Goal: Information Seeking & Learning: Learn about a topic

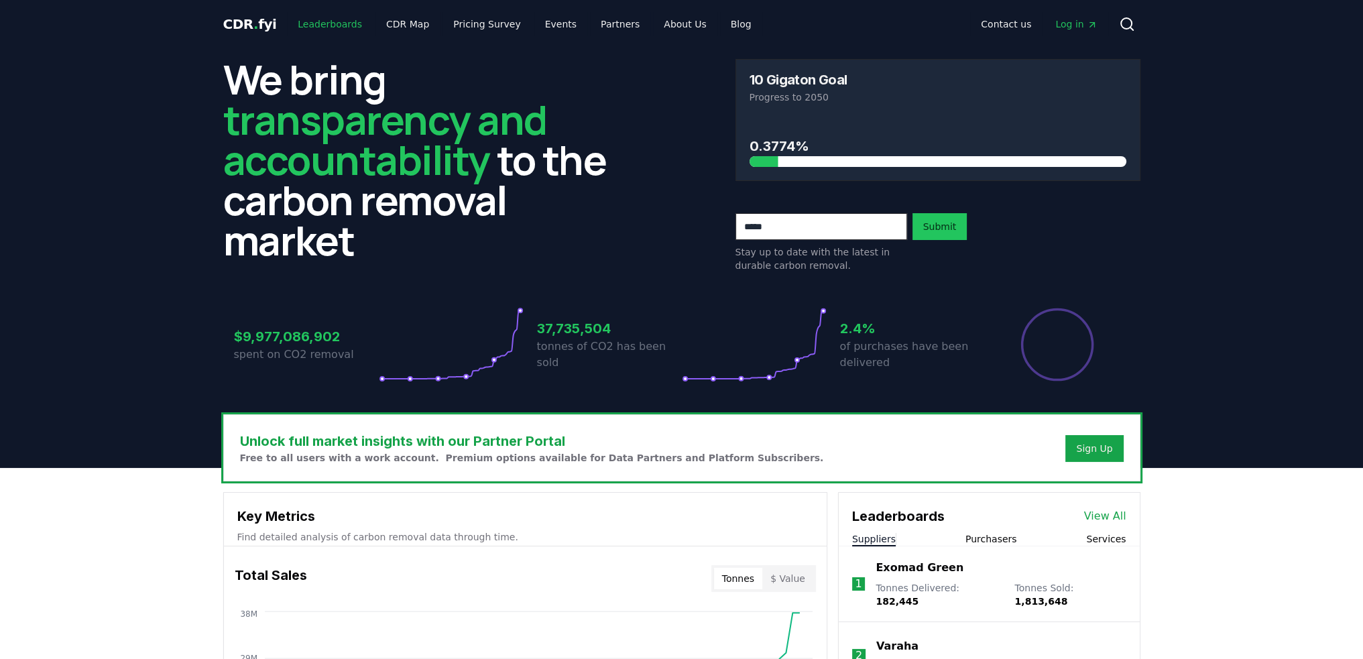
click at [336, 27] on link "Leaderboards" at bounding box center [330, 24] width 86 height 24
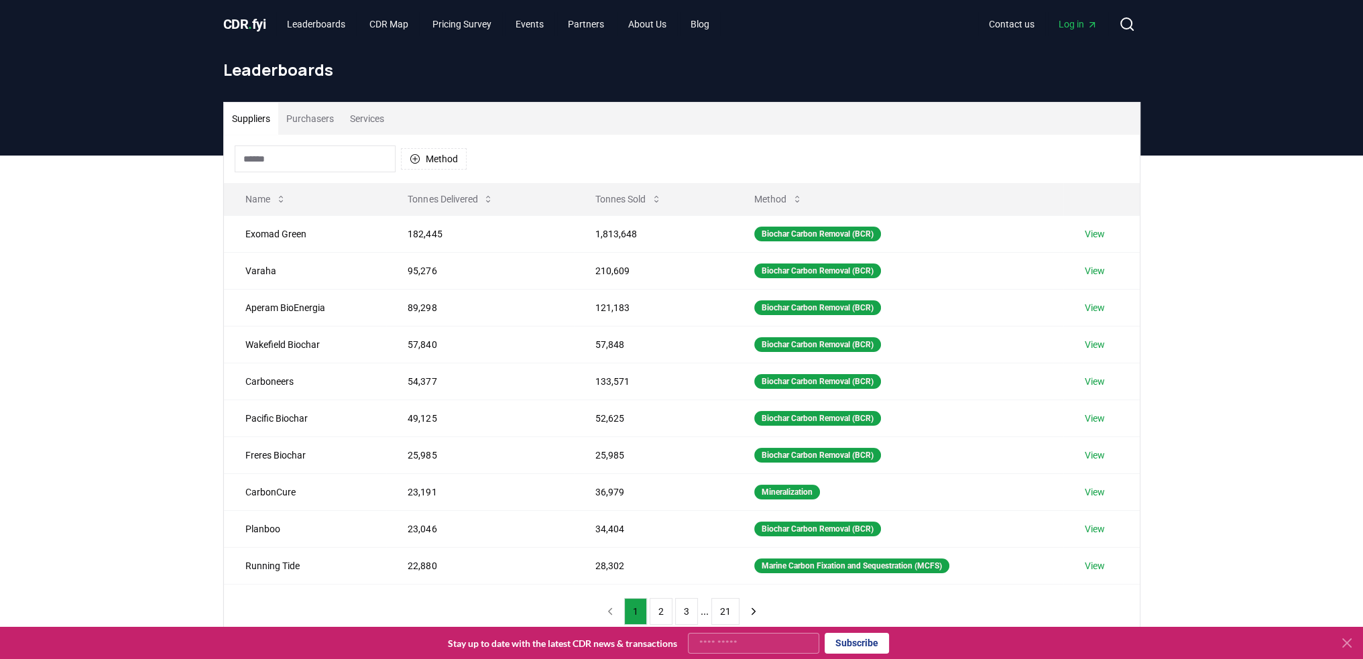
click at [314, 123] on button "Purchasers" at bounding box center [310, 119] width 64 height 32
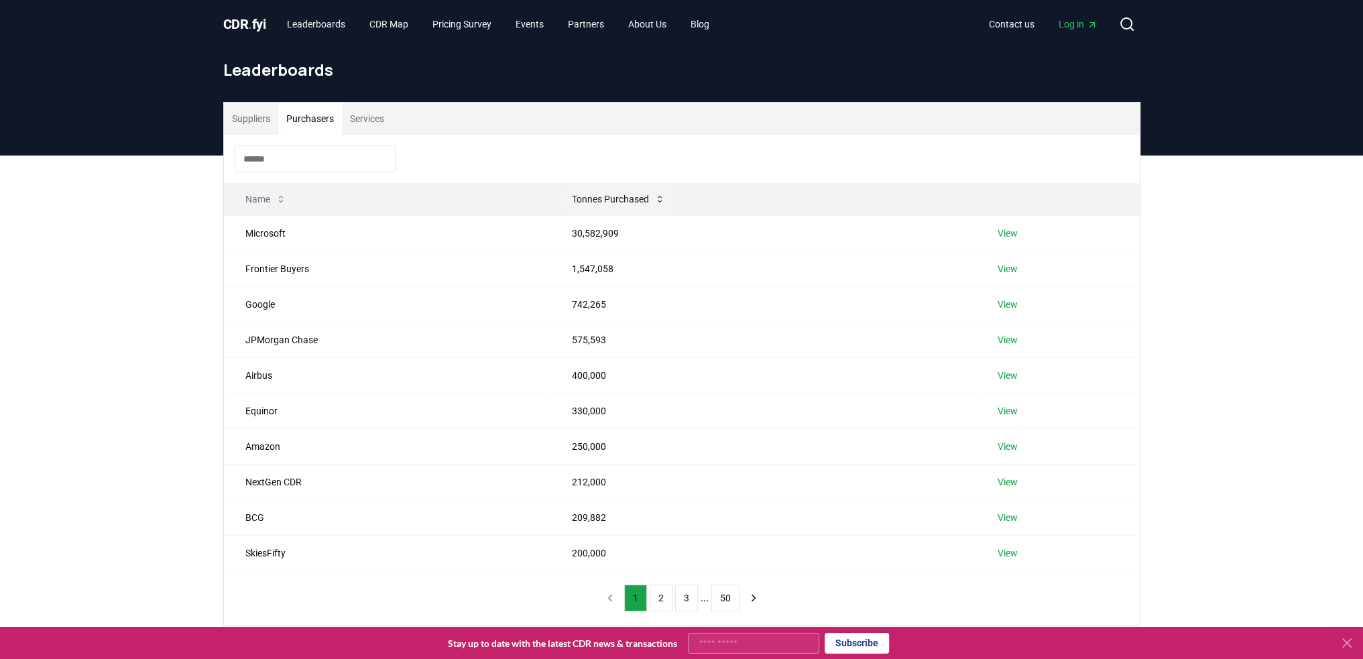
click at [654, 202] on icon at bounding box center [659, 199] width 11 height 11
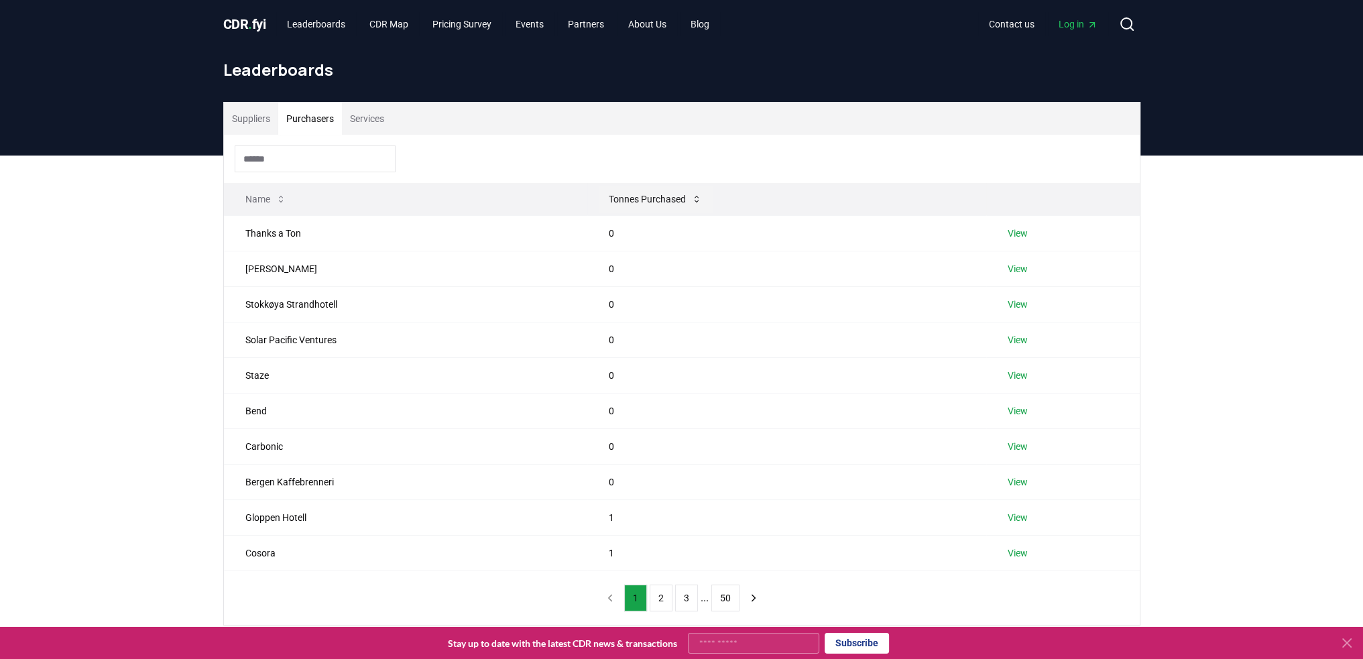
click at [664, 202] on button "Tonnes Purchased" at bounding box center [655, 199] width 115 height 27
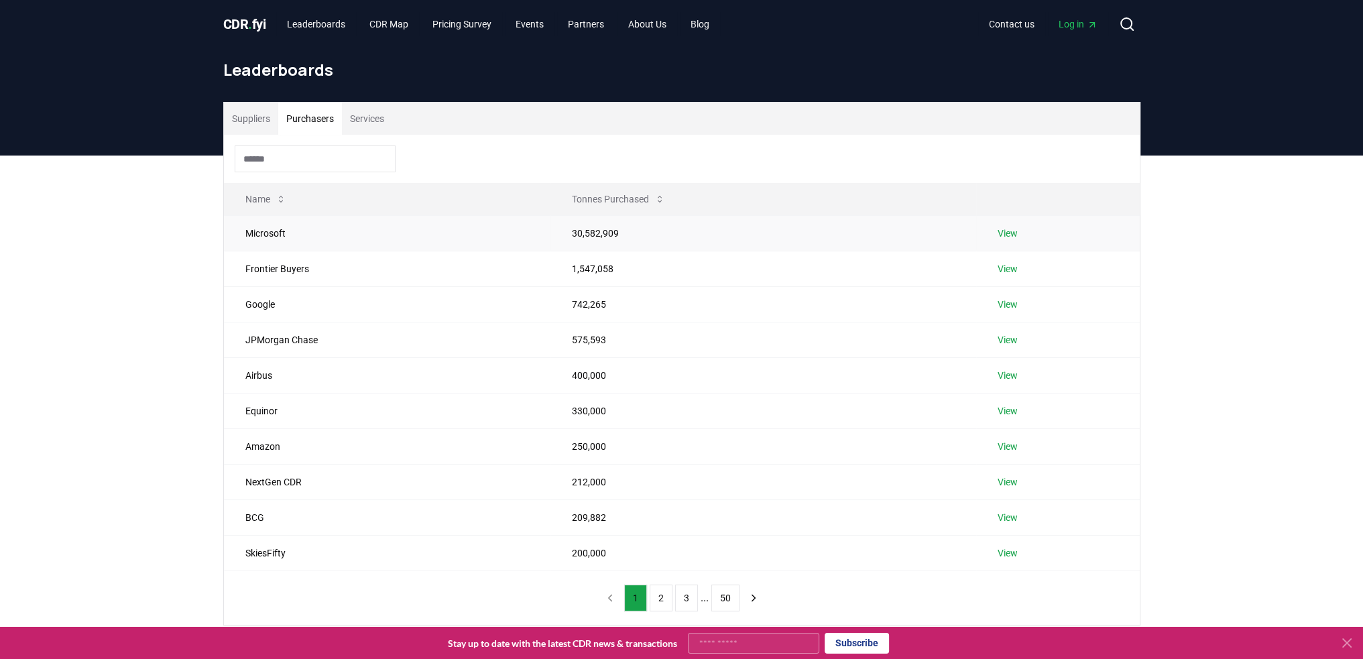
click at [574, 233] on td "30,582,909" at bounding box center [763, 233] width 426 height 36
click at [1003, 235] on link "View" at bounding box center [1007, 233] width 20 height 13
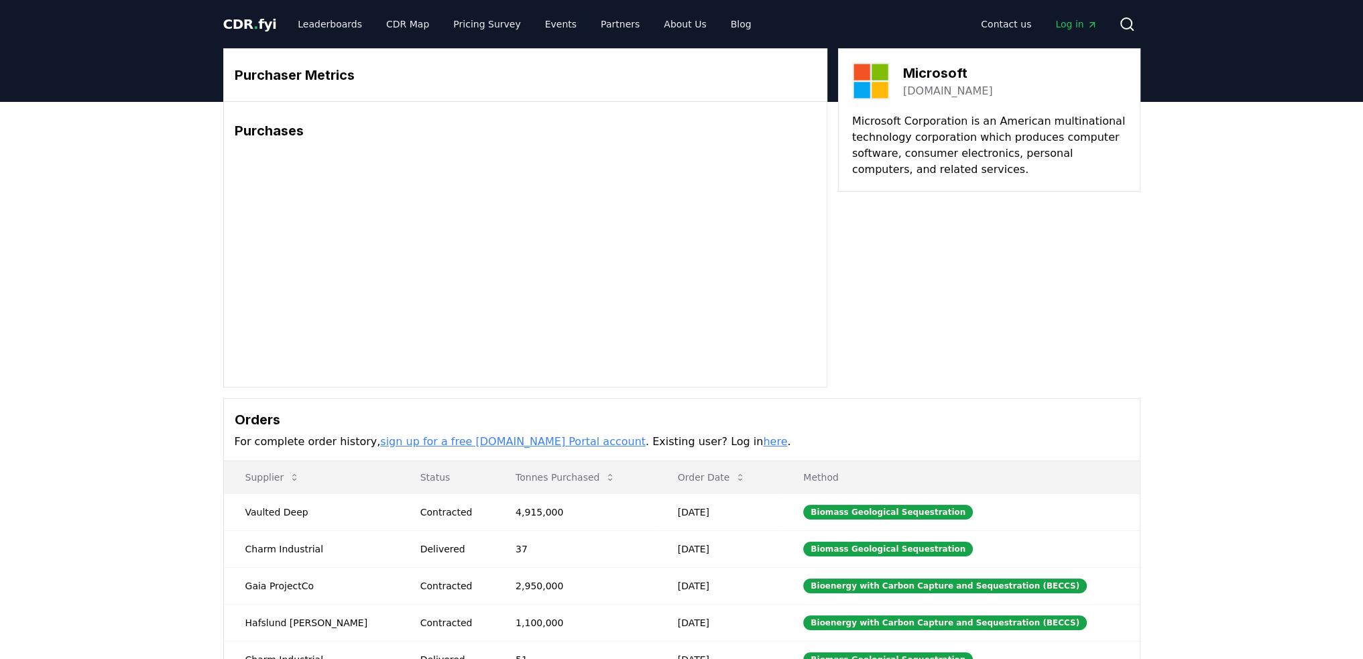
scroll to position [201, 0]
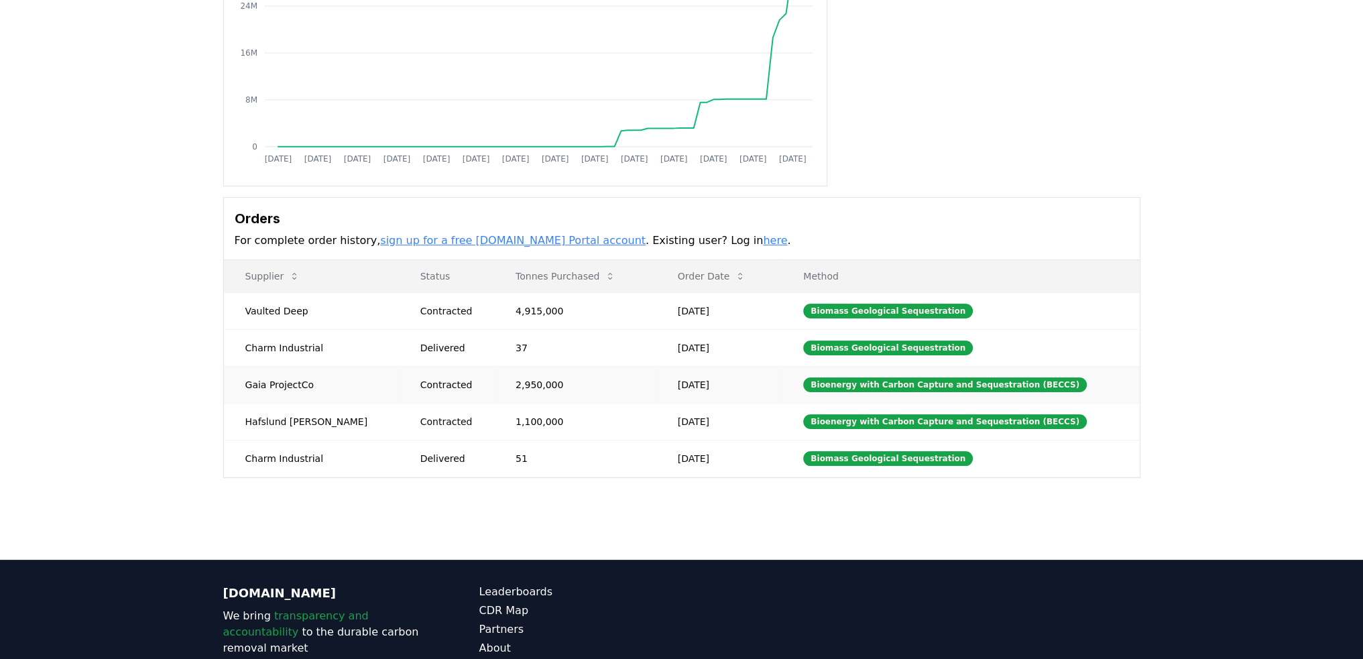
drag, startPoint x: 257, startPoint y: 378, endPoint x: 302, endPoint y: 381, distance: 45.7
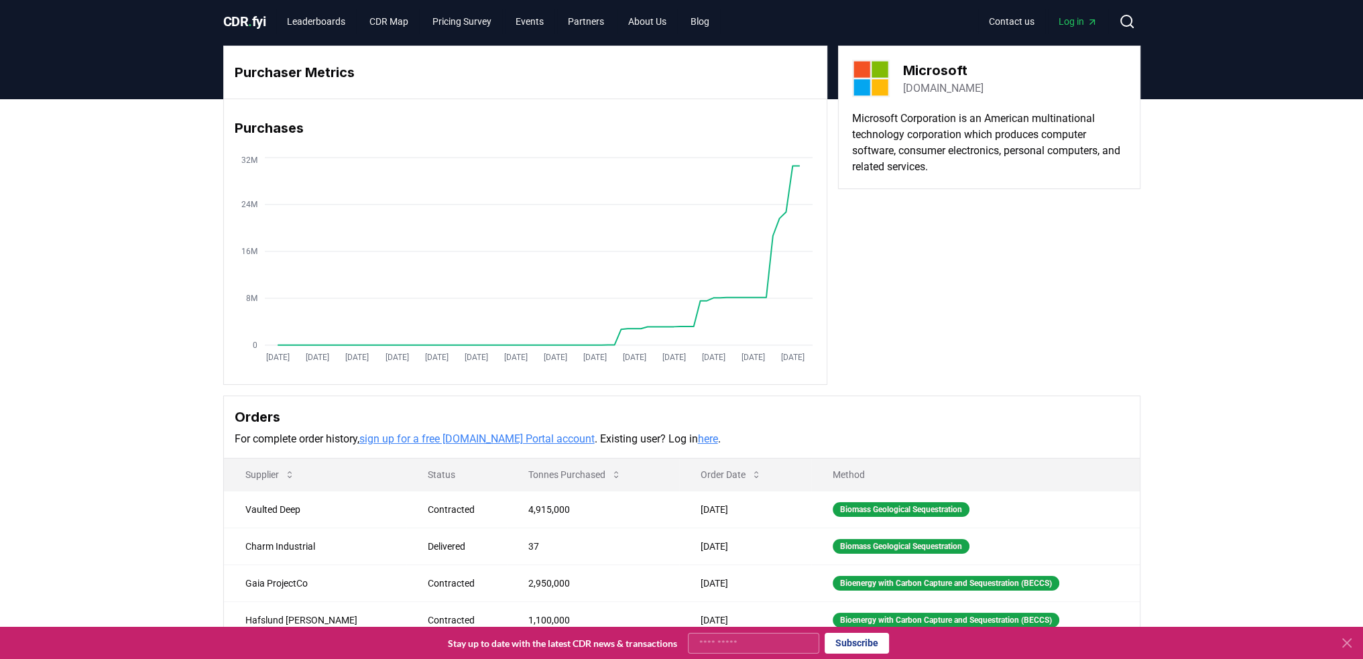
scroll to position [0, 0]
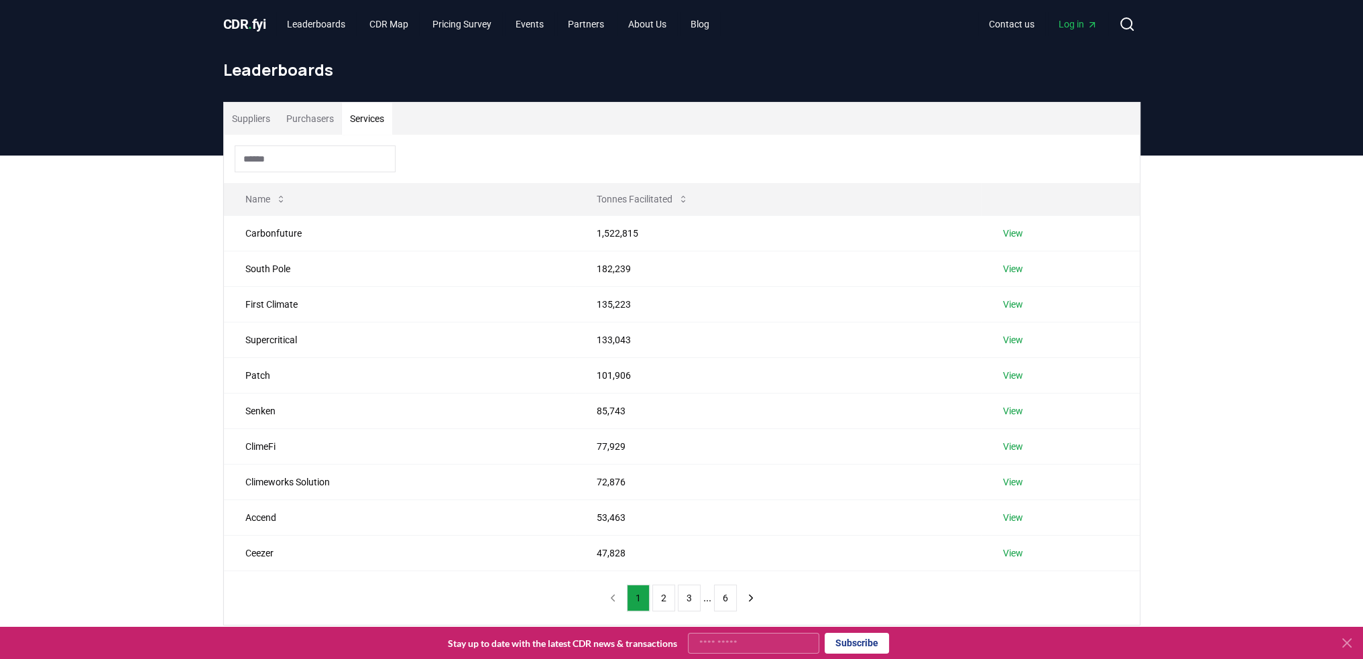
click at [370, 120] on button "Services" at bounding box center [367, 119] width 50 height 32
click at [318, 123] on button "Purchasers" at bounding box center [310, 119] width 64 height 32
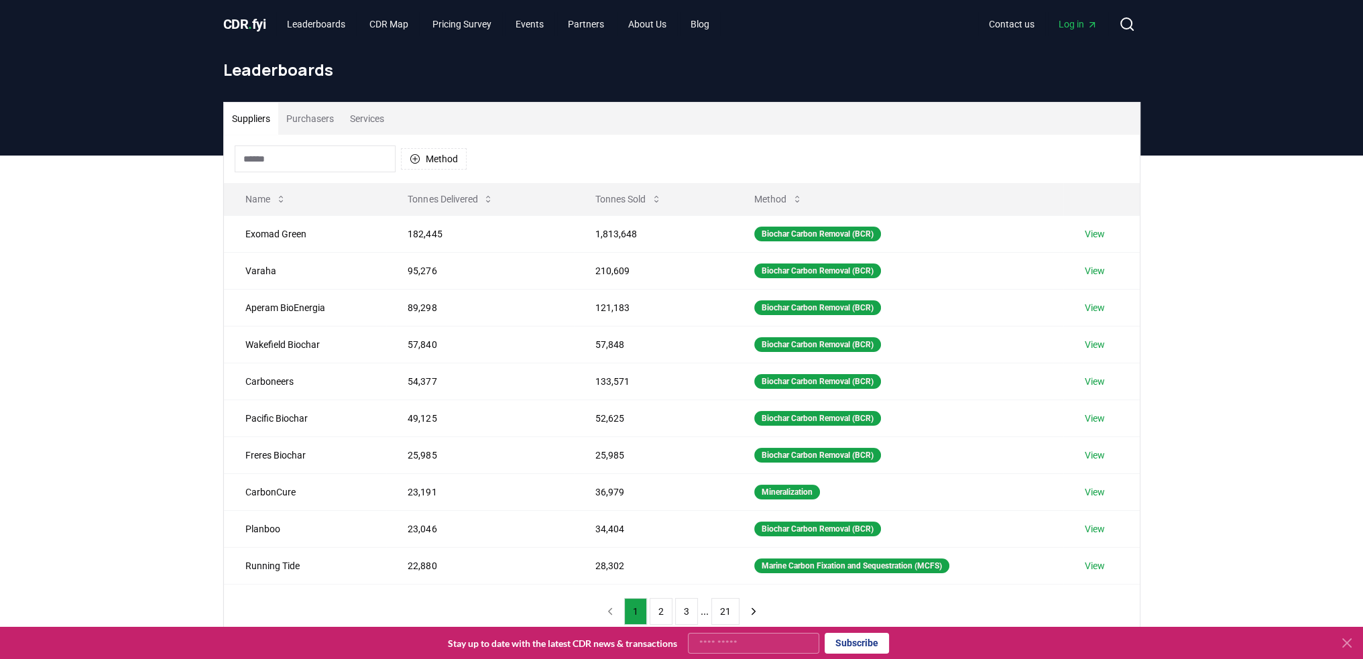
drag, startPoint x: 250, startPoint y: 117, endPoint x: 257, endPoint y: 151, distance: 35.0
click at [249, 117] on button "Suppliers" at bounding box center [251, 119] width 54 height 32
click at [637, 195] on button "Tonnes Sold" at bounding box center [629, 199] width 88 height 27
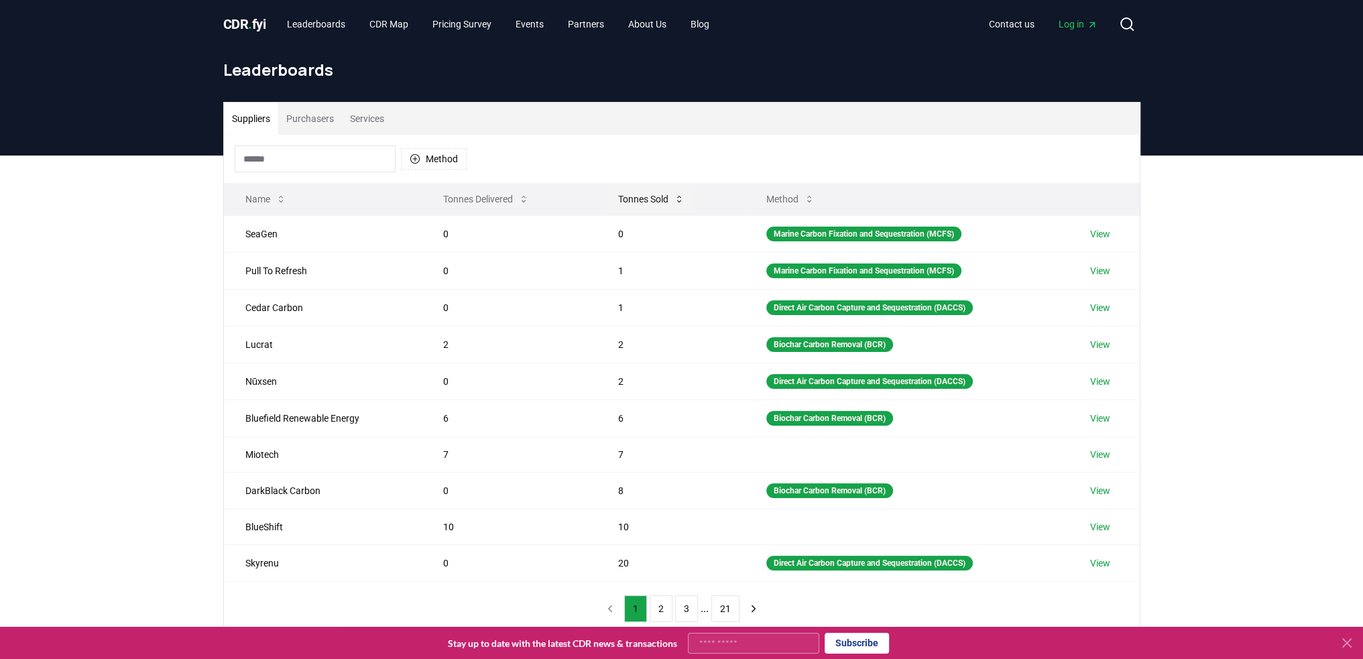
click at [636, 197] on button "Tonnes Sold" at bounding box center [651, 199] width 88 height 27
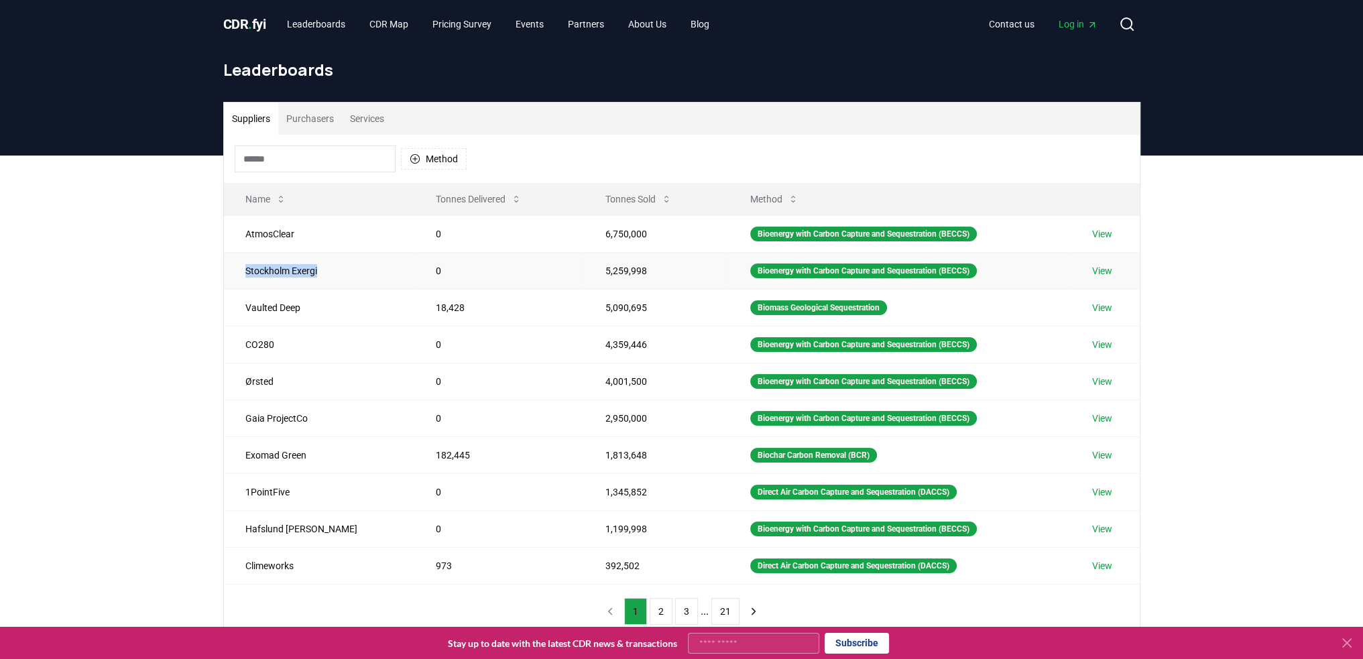
drag, startPoint x: 247, startPoint y: 272, endPoint x: 334, endPoint y: 271, distance: 87.2
click at [334, 271] on td "Stockholm Exergi" at bounding box center [319, 270] width 190 height 37
click at [1099, 271] on link "View" at bounding box center [1101, 270] width 20 height 13
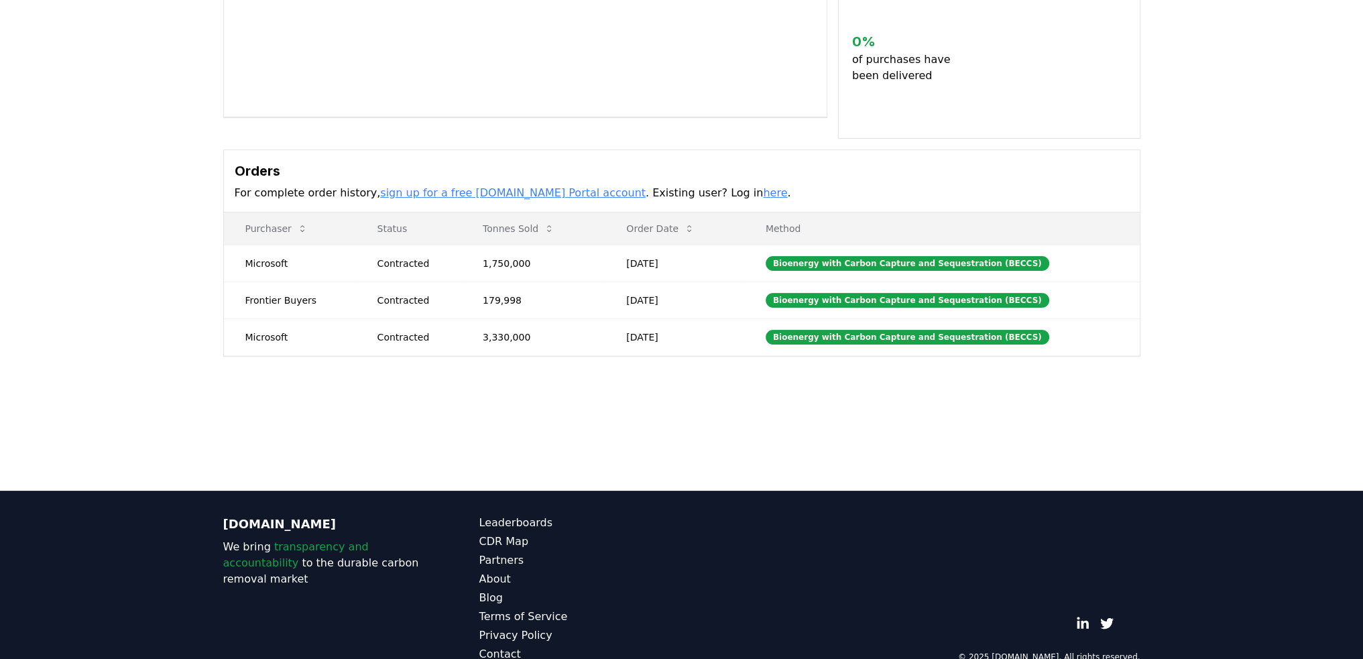
scroll to position [298, 0]
